Goal: Task Accomplishment & Management: Manage account settings

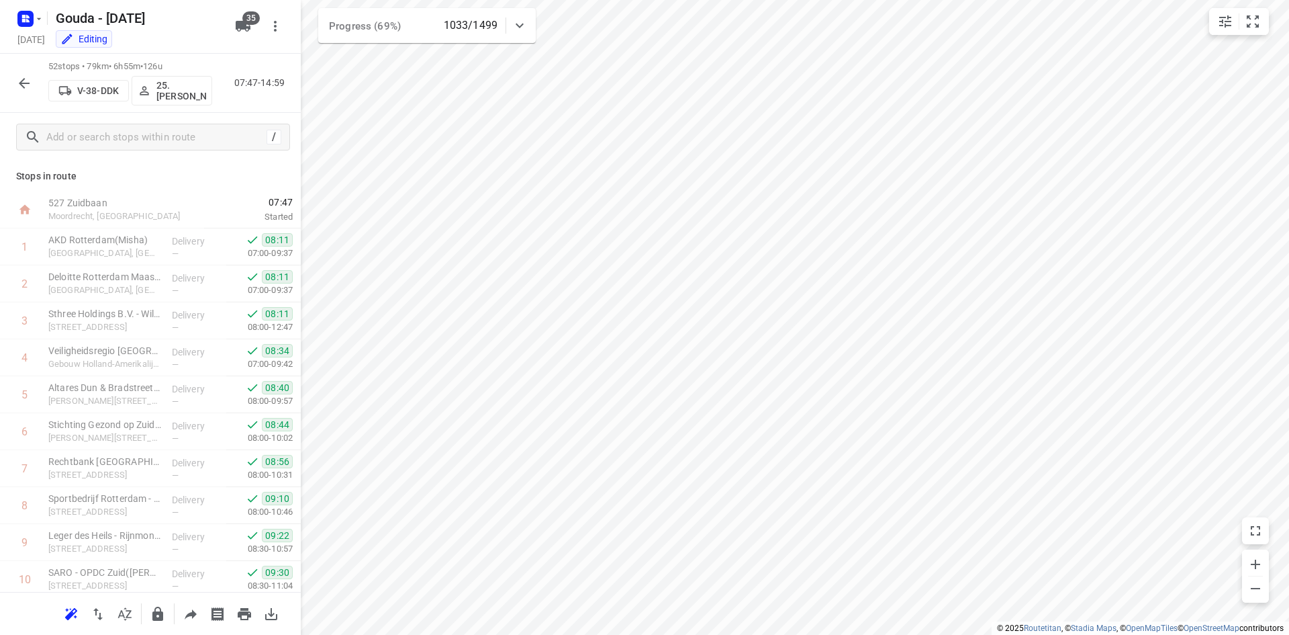
scroll to position [712, 0]
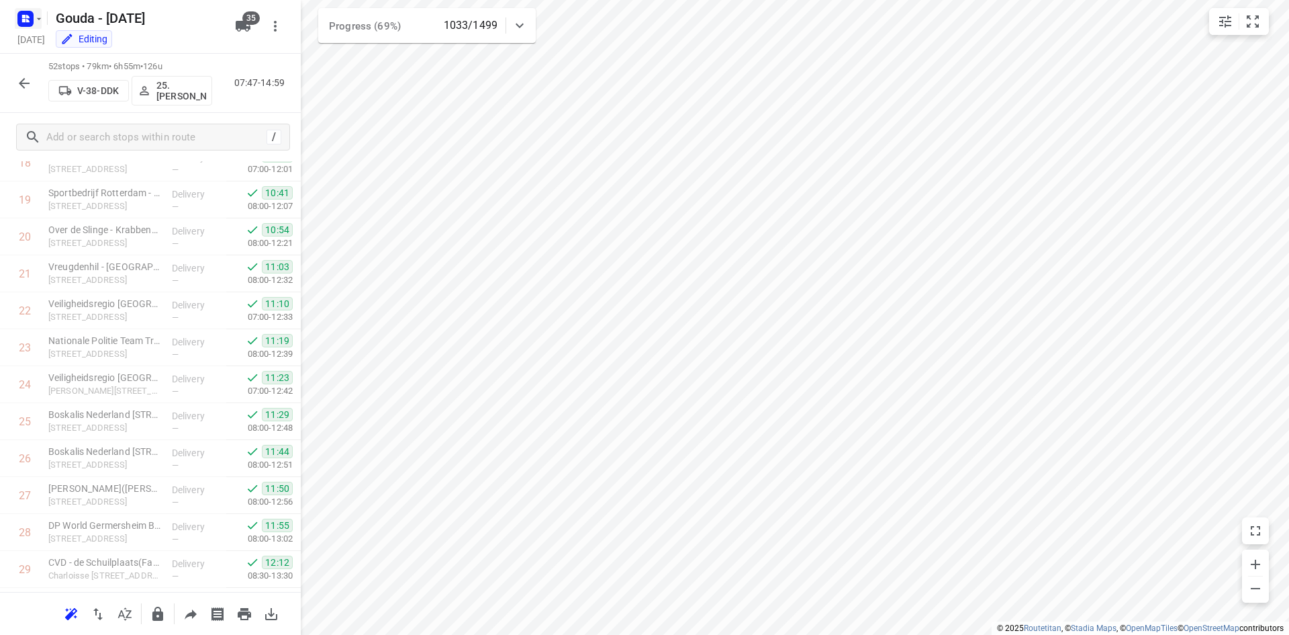
click at [34, 15] on icon "button" at bounding box center [39, 18] width 11 height 11
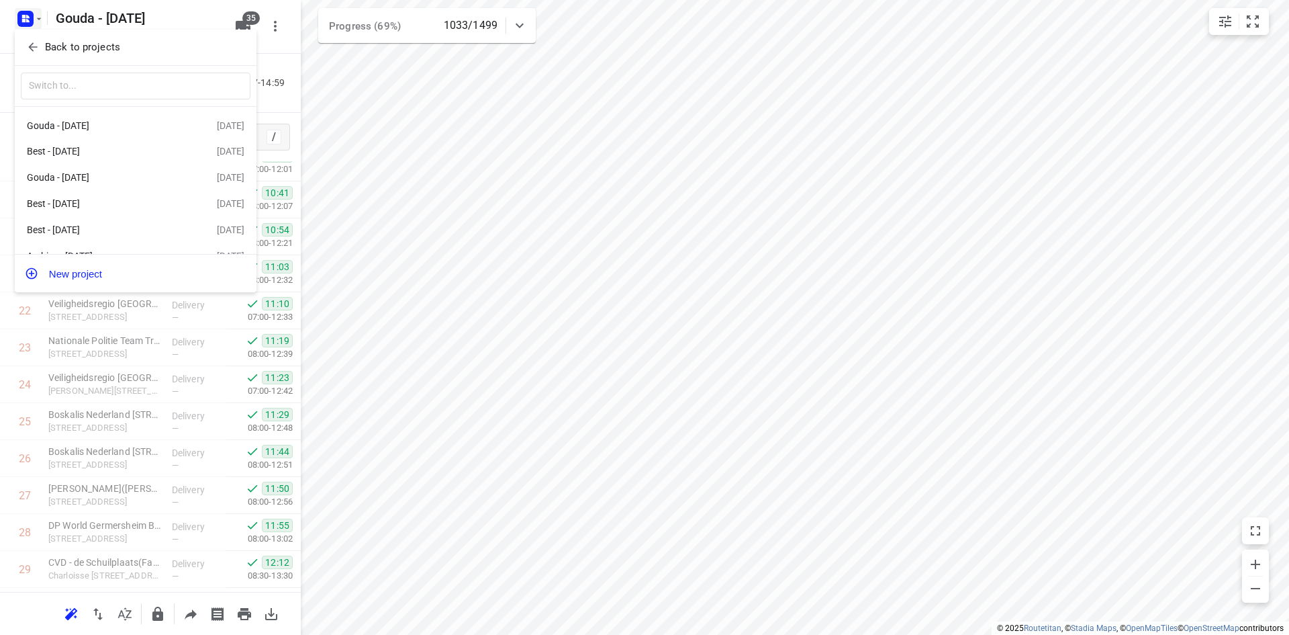
click at [77, 53] on p "Back to projects" at bounding box center [82, 47] width 75 height 15
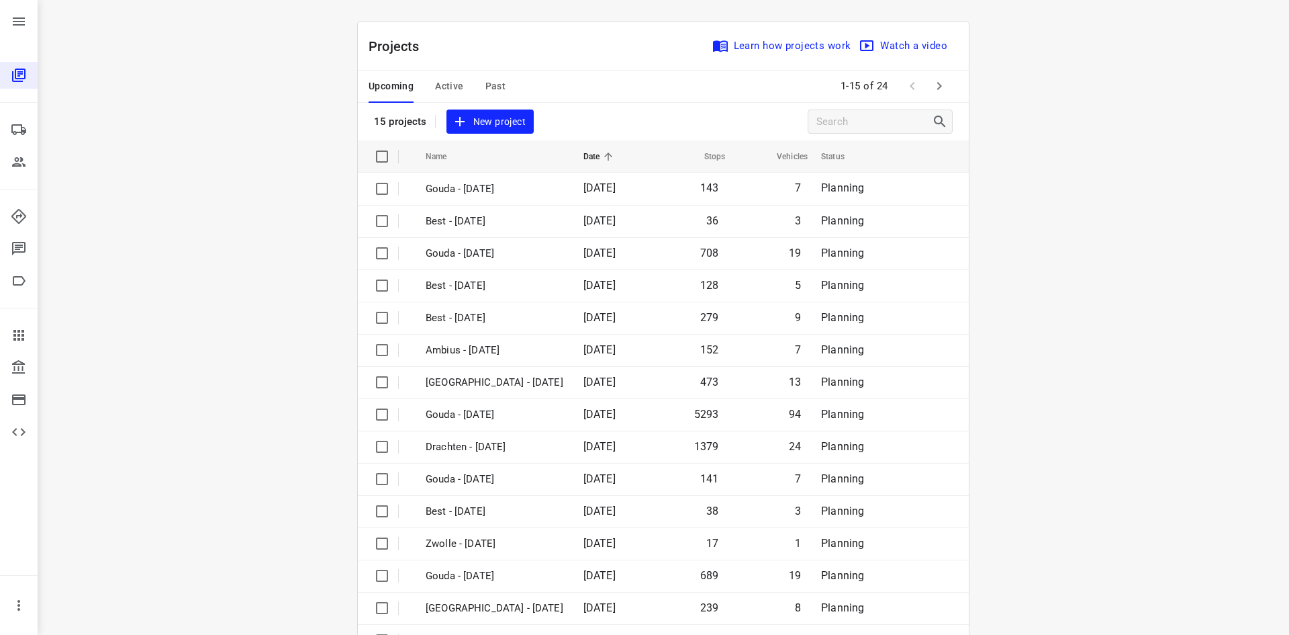
click at [435, 77] on button "Active" at bounding box center [449, 87] width 28 height 32
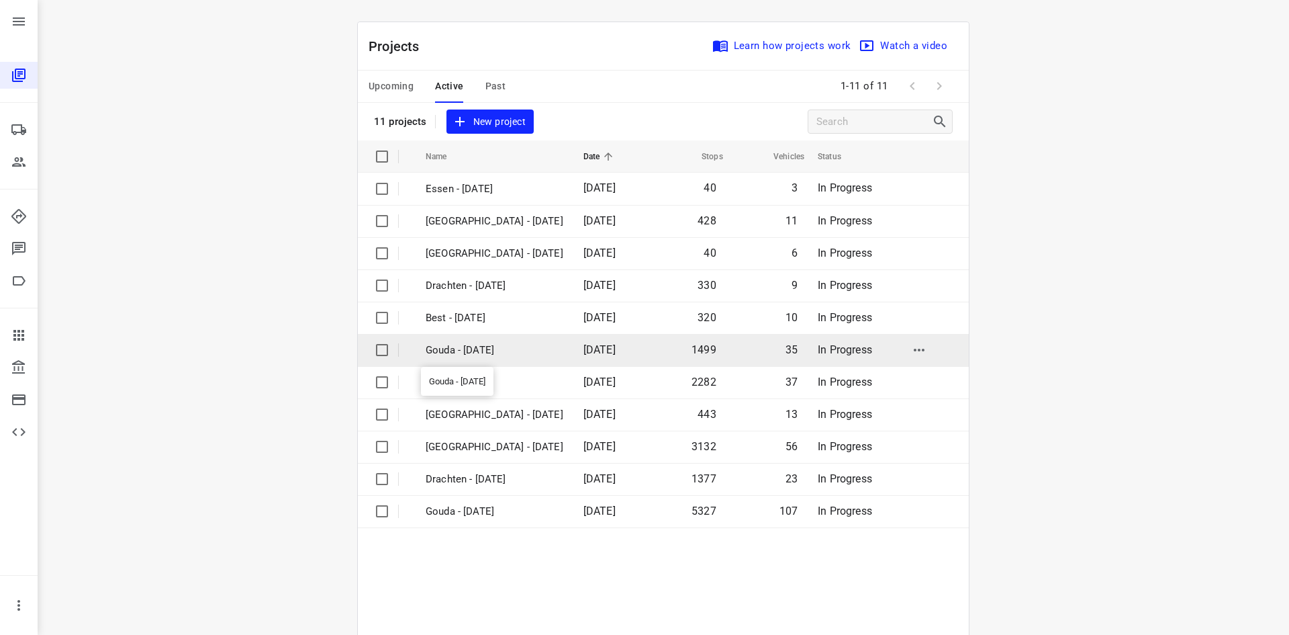
click at [501, 350] on p "Gouda - Tuesday" at bounding box center [495, 350] width 138 height 15
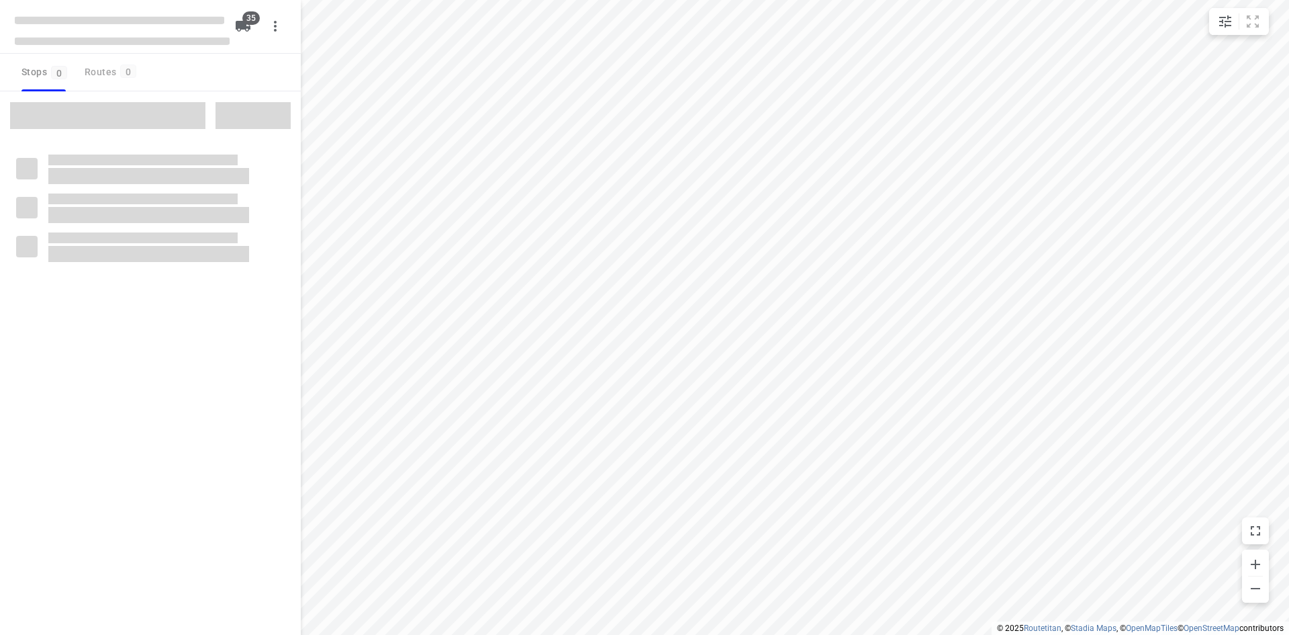
checkbox input "true"
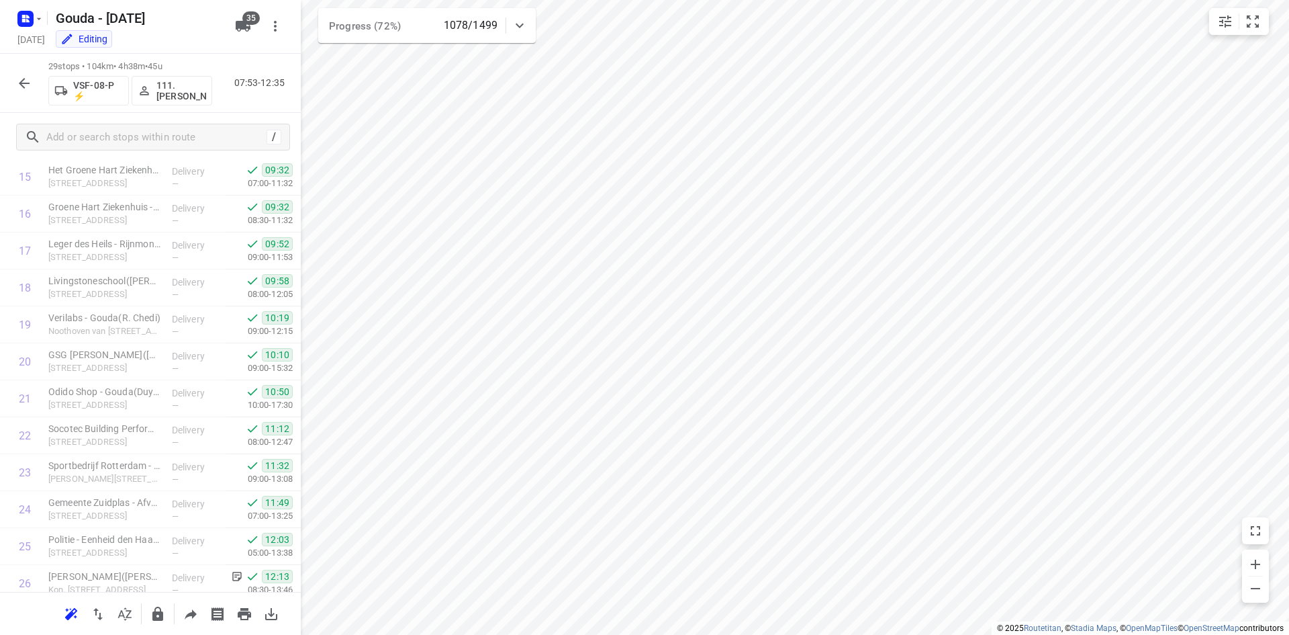
scroll to position [745, 0]
